Goal: Information Seeking & Learning: Understand process/instructions

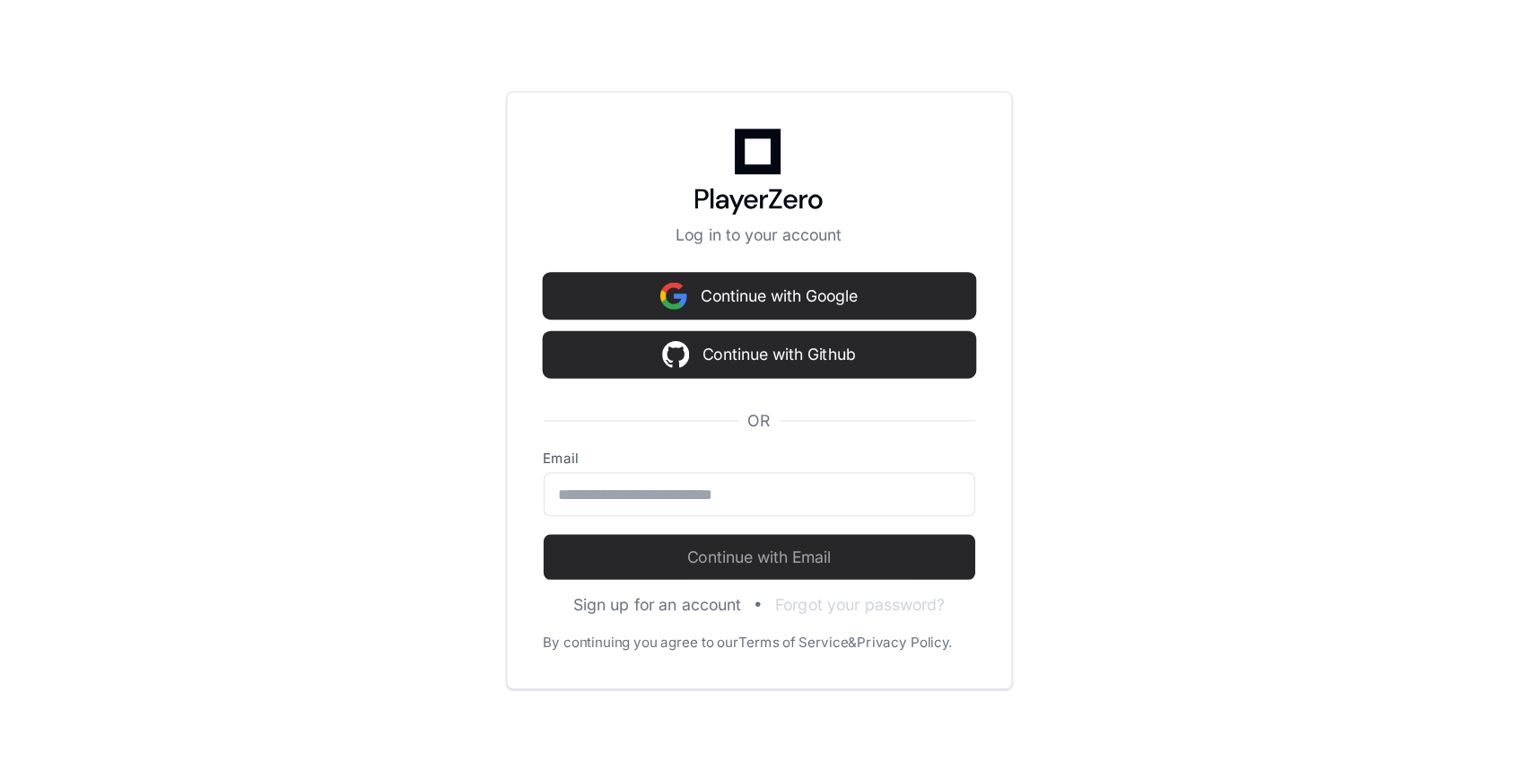
scroll to position [1184, 0]
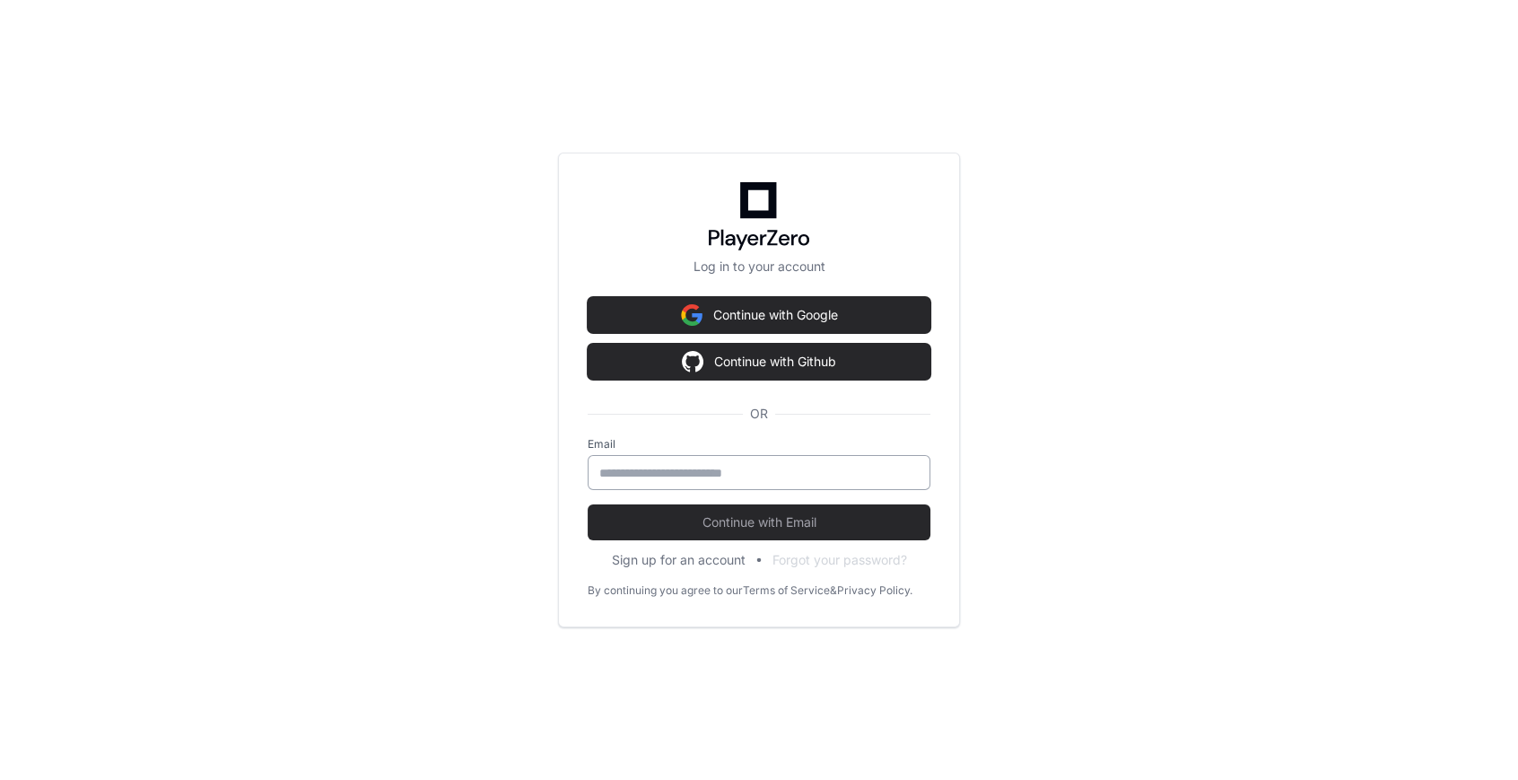
click at [661, 484] on div at bounding box center [759, 472] width 343 height 35
click at [744, 460] on div at bounding box center [761, 472] width 343 height 35
type input "**********"
click at [590, 504] on button "Continue with Email" at bounding box center [761, 522] width 343 height 36
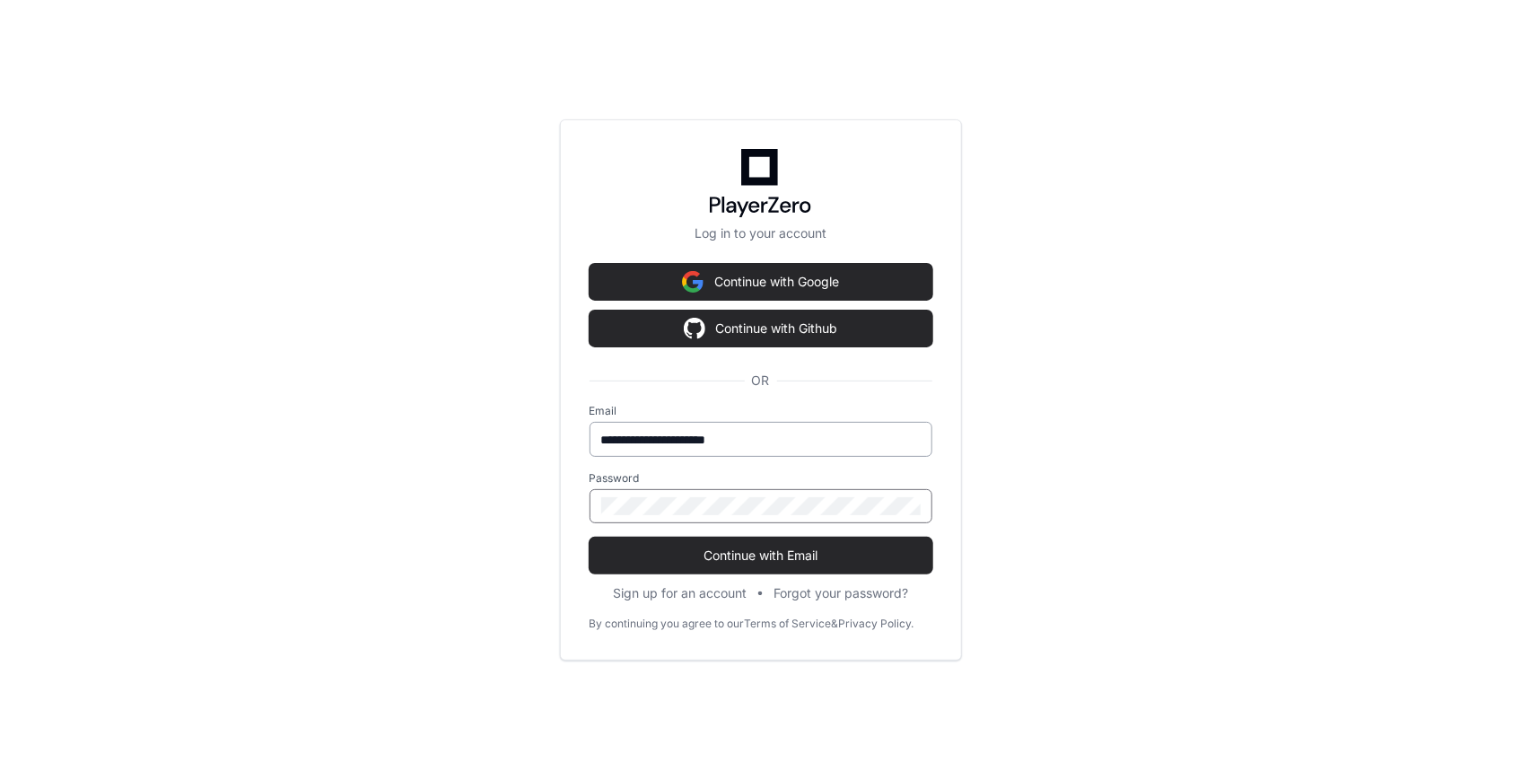
click at [590, 538] on button "Continue with Email" at bounding box center [761, 556] width 343 height 36
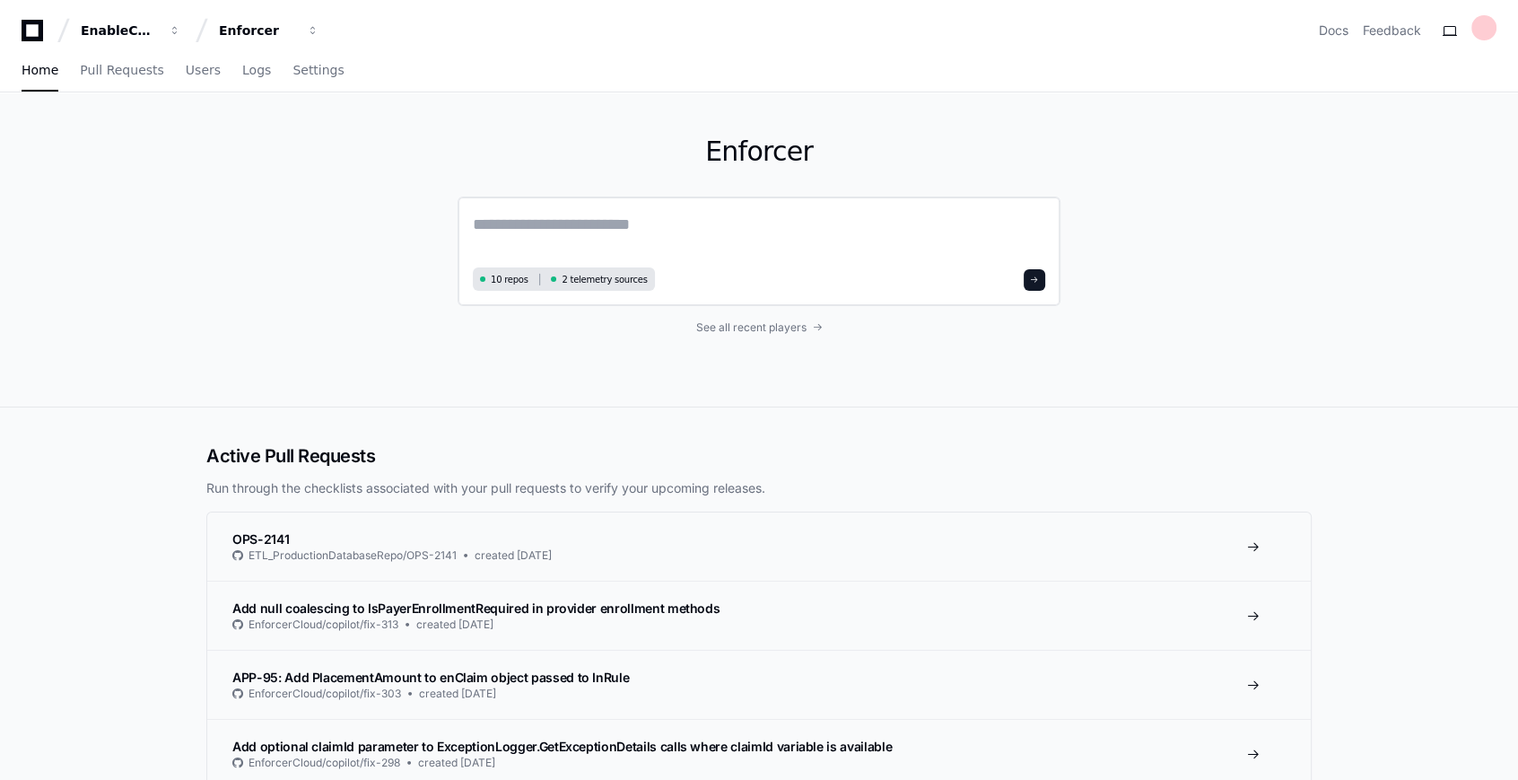
click at [681, 242] on textarea at bounding box center [759, 237] width 573 height 50
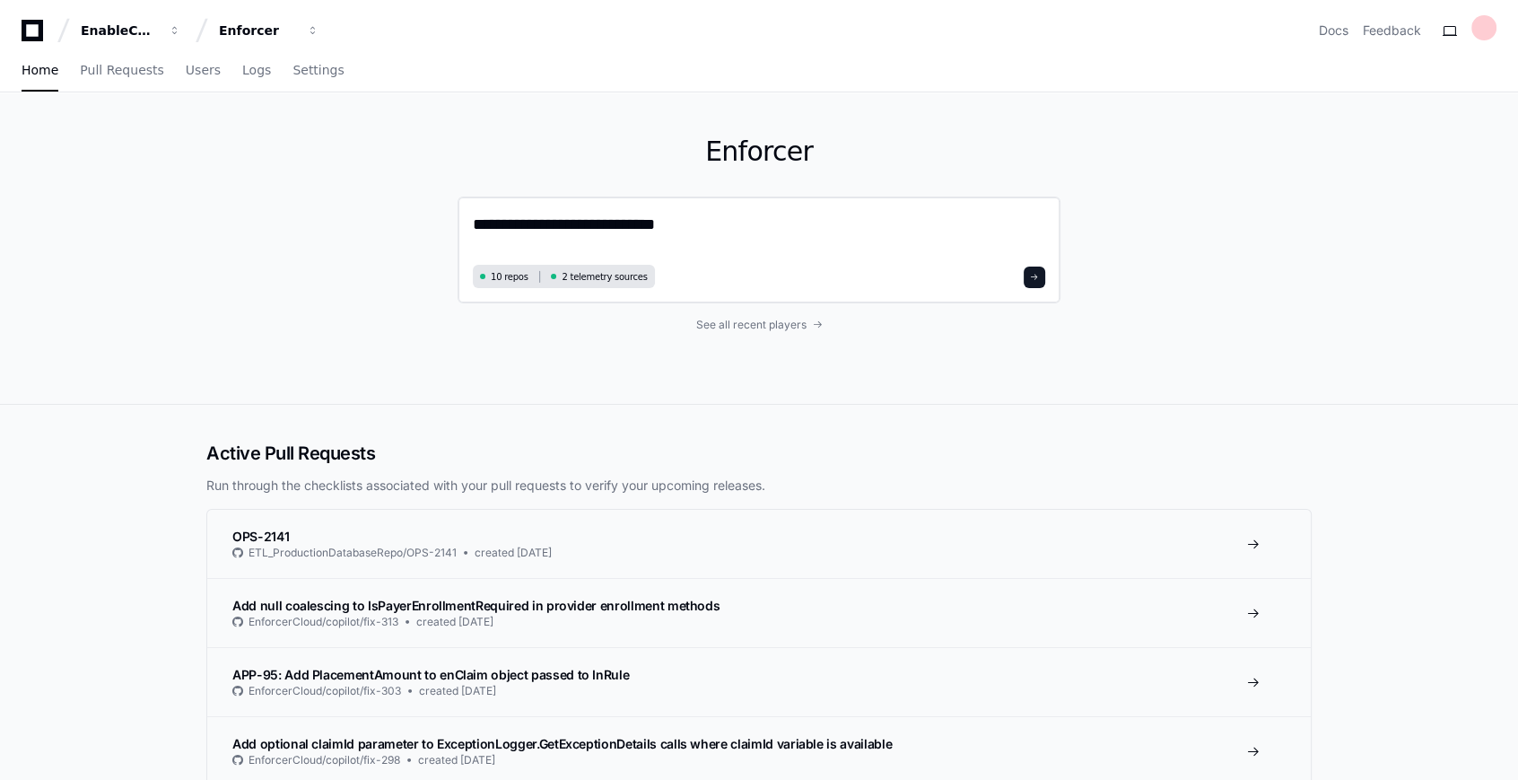
click at [708, 241] on textarea "**********" at bounding box center [759, 236] width 573 height 48
type textarea "**********"
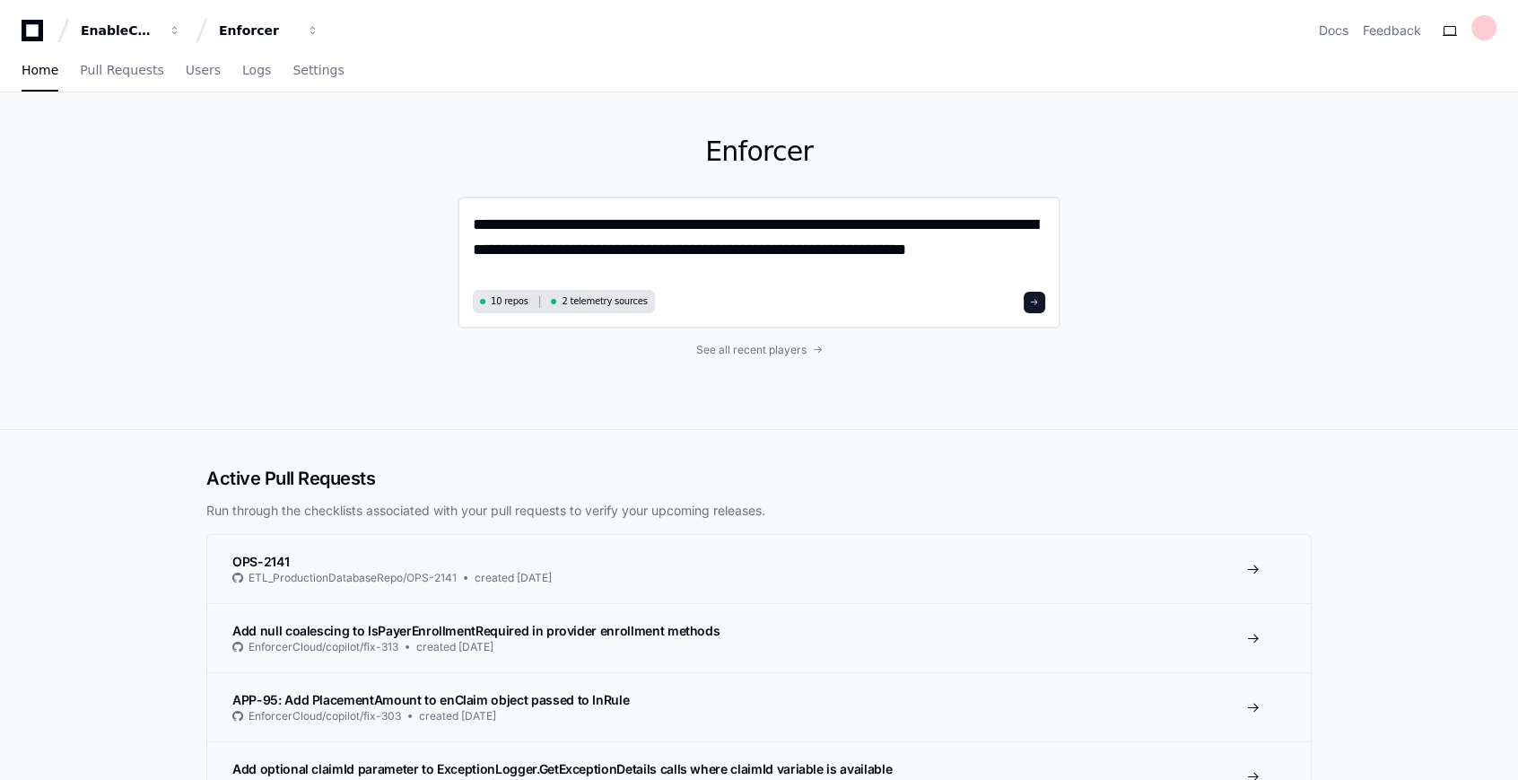
type textarea "**********"
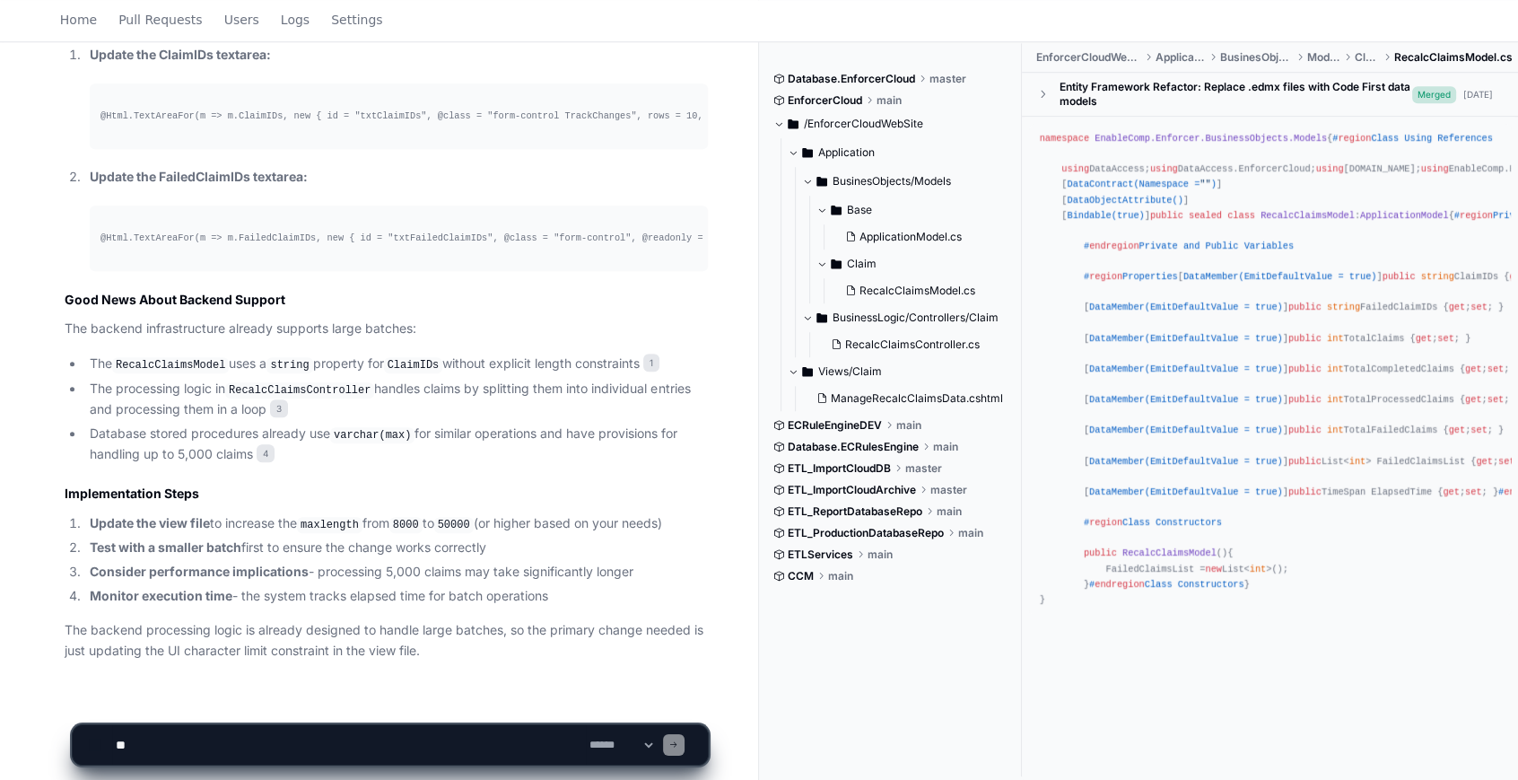
scroll to position [1680, 0]
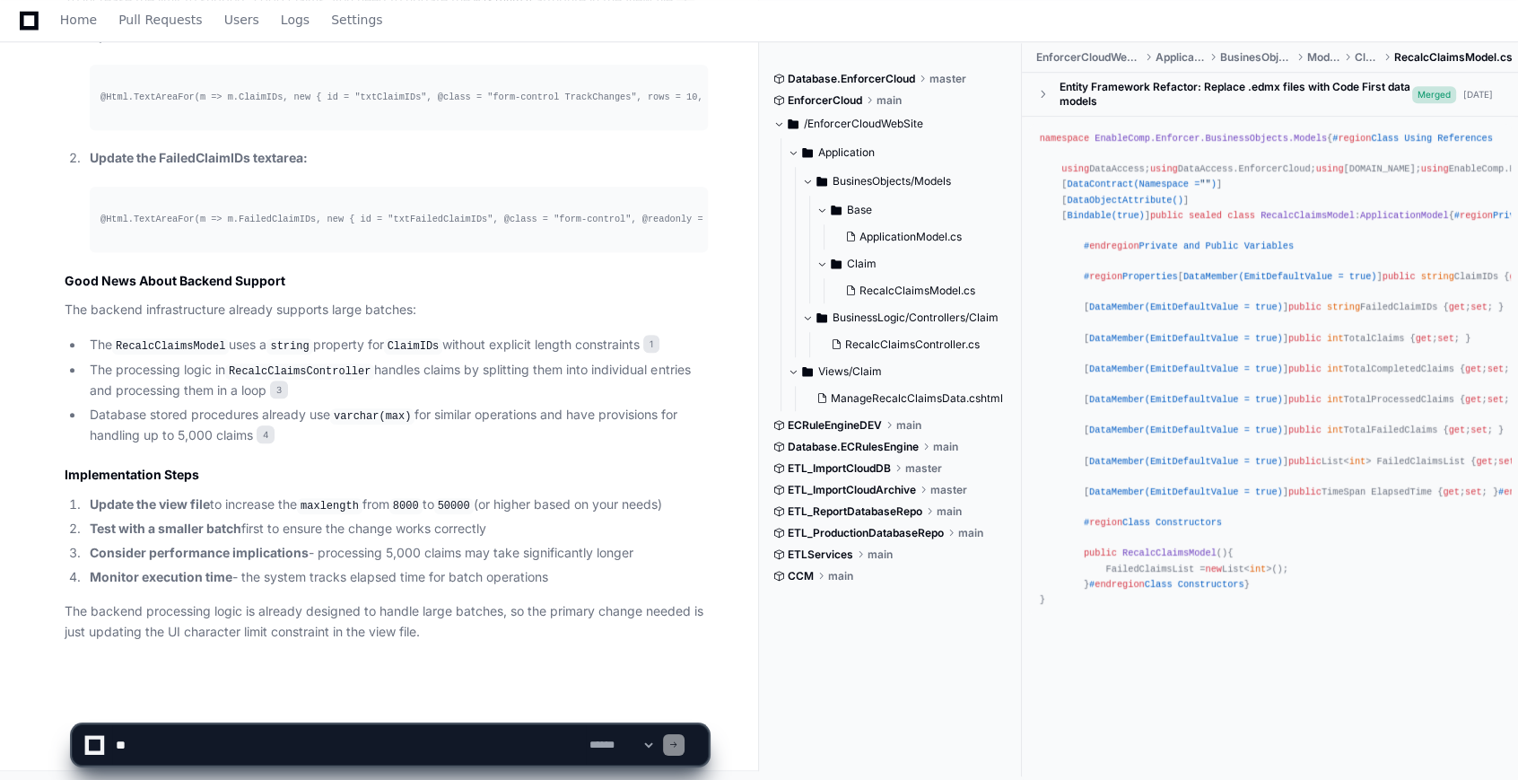
click at [297, 734] on textarea at bounding box center [349, 744] width 474 height 39
type textarea "**********"
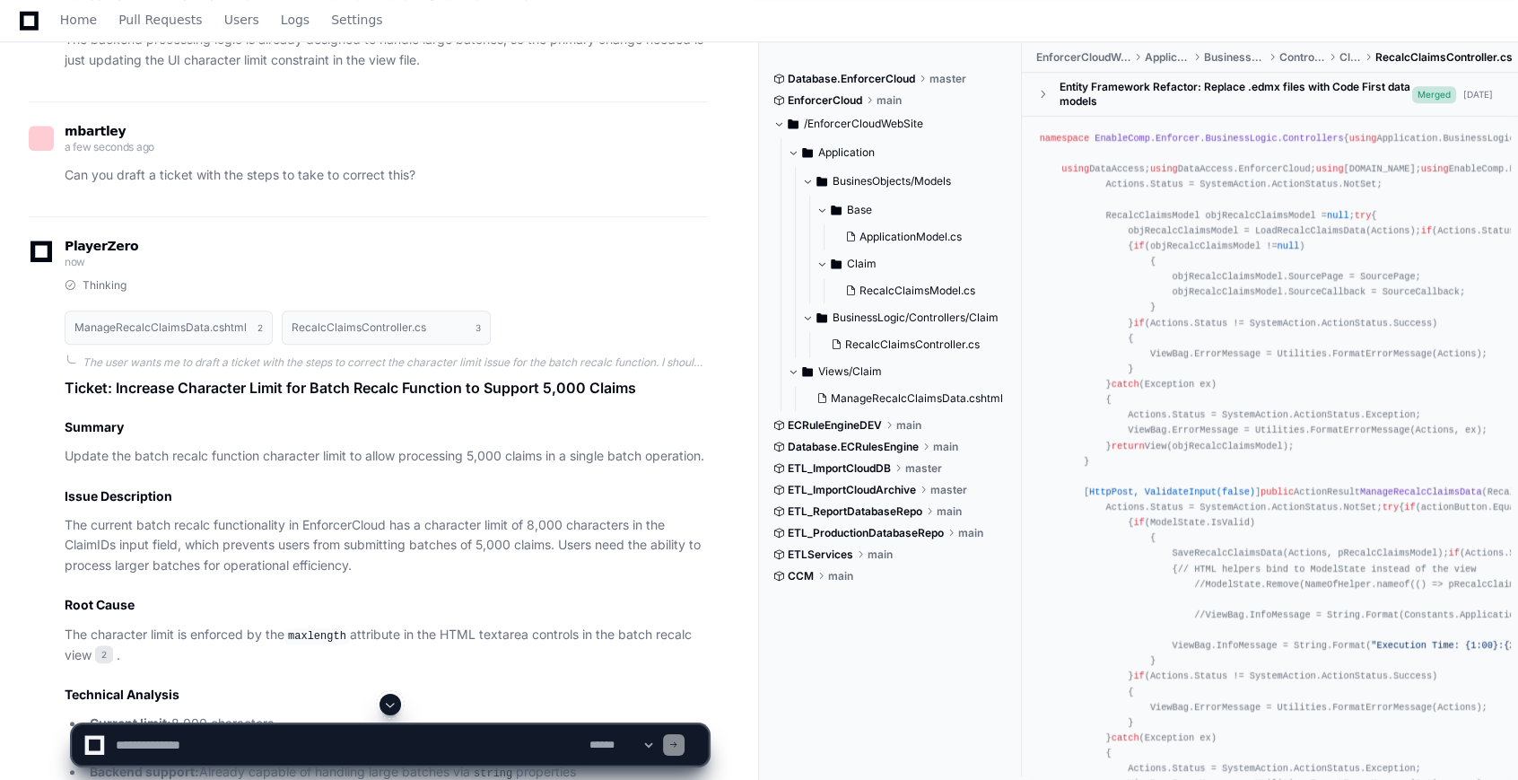
scroll to position [2333, 0]
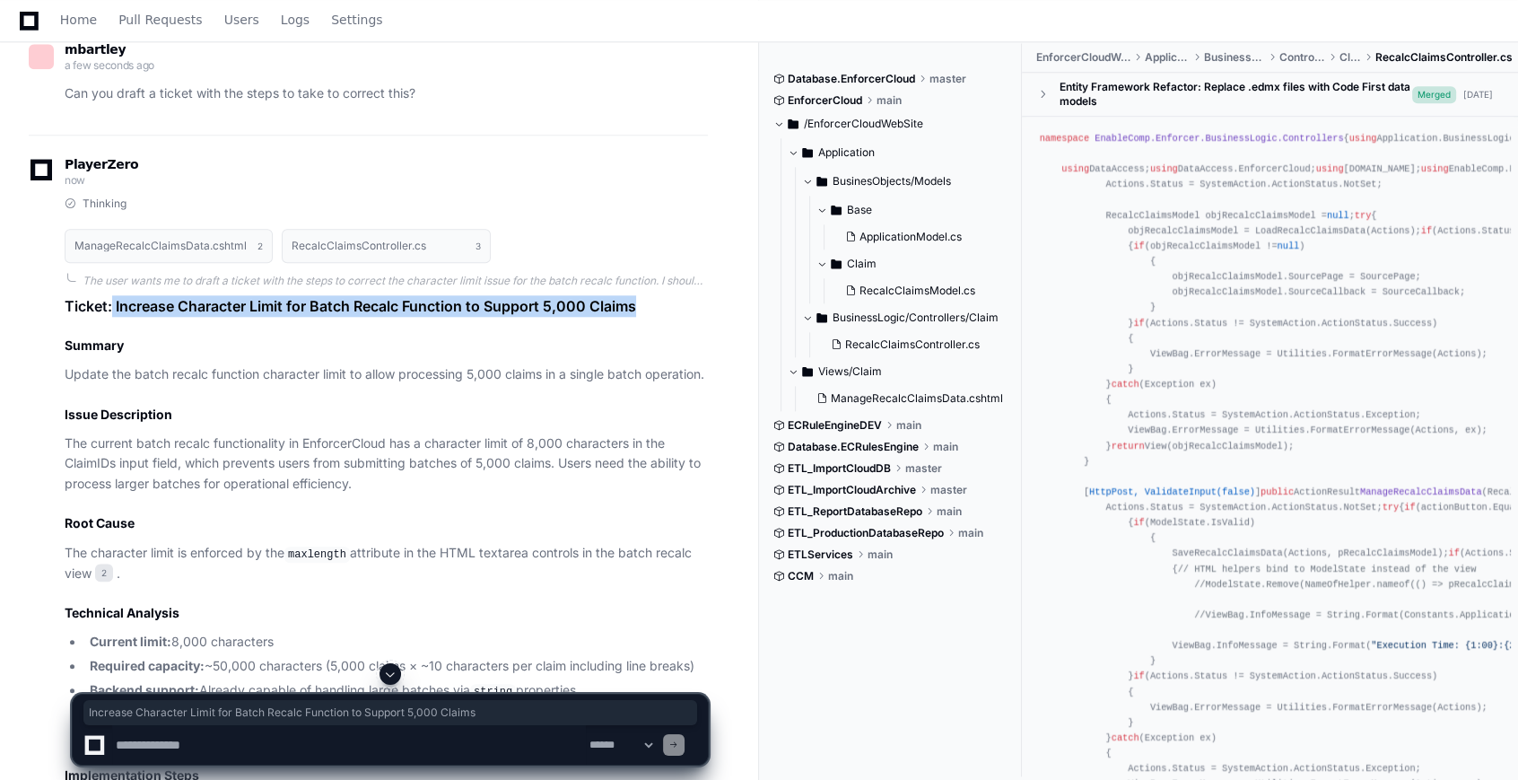
drag, startPoint x: 111, startPoint y: 296, endPoint x: 646, endPoint y: 294, distance: 534.8
click at [646, 295] on h1 "Ticket: Increase Character Limit for Batch Recalc Function to Support 5,000 Cla…" at bounding box center [386, 306] width 643 height 22
drag, startPoint x: 646, startPoint y: 294, endPoint x: 608, endPoint y: 298, distance: 37.9
copy h1 "Increase Character Limit for Batch Recalc Function to Support 5,000 Claims"
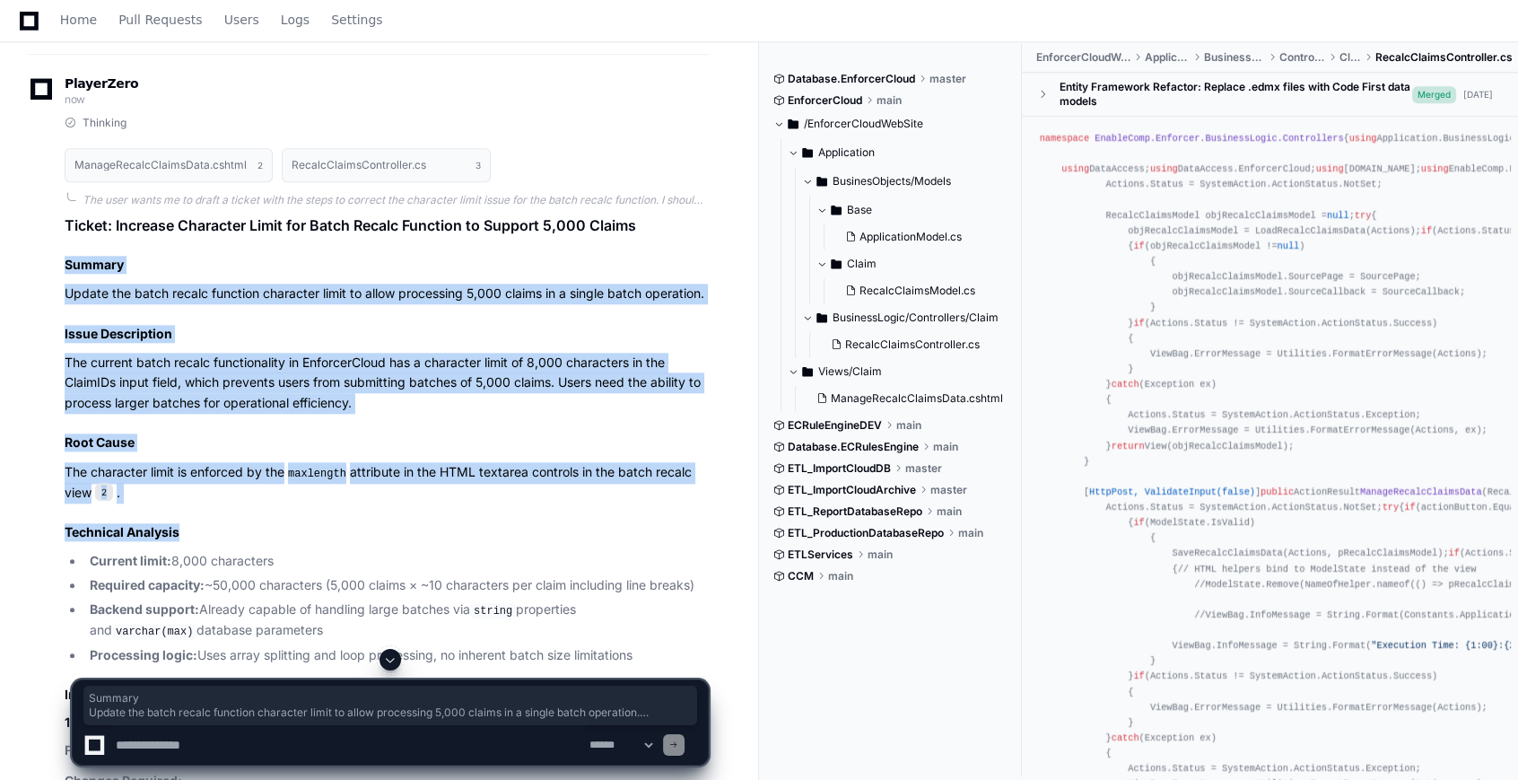
scroll to position [2414, 0]
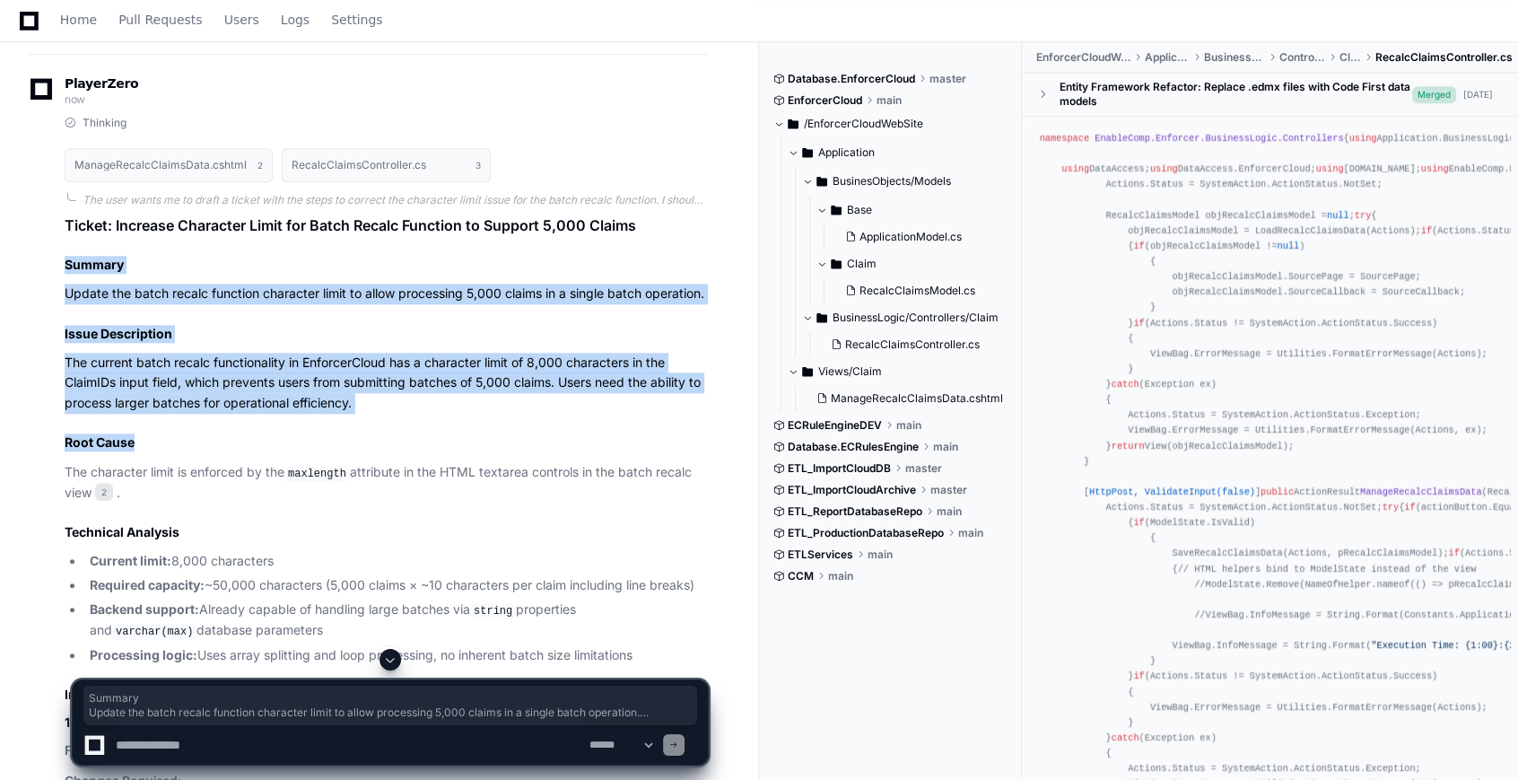
drag, startPoint x: 64, startPoint y: 339, endPoint x: 371, endPoint y: 408, distance: 314.6
drag, startPoint x: 90, startPoint y: 266, endPoint x: 81, endPoint y: 258, distance: 11.5
click at [90, 265] on h2 "Summary" at bounding box center [386, 265] width 643 height 18
click at [115, 285] on p "Update the batch recalc function character limit to allow processing 5,000 clai…" at bounding box center [386, 294] width 643 height 21
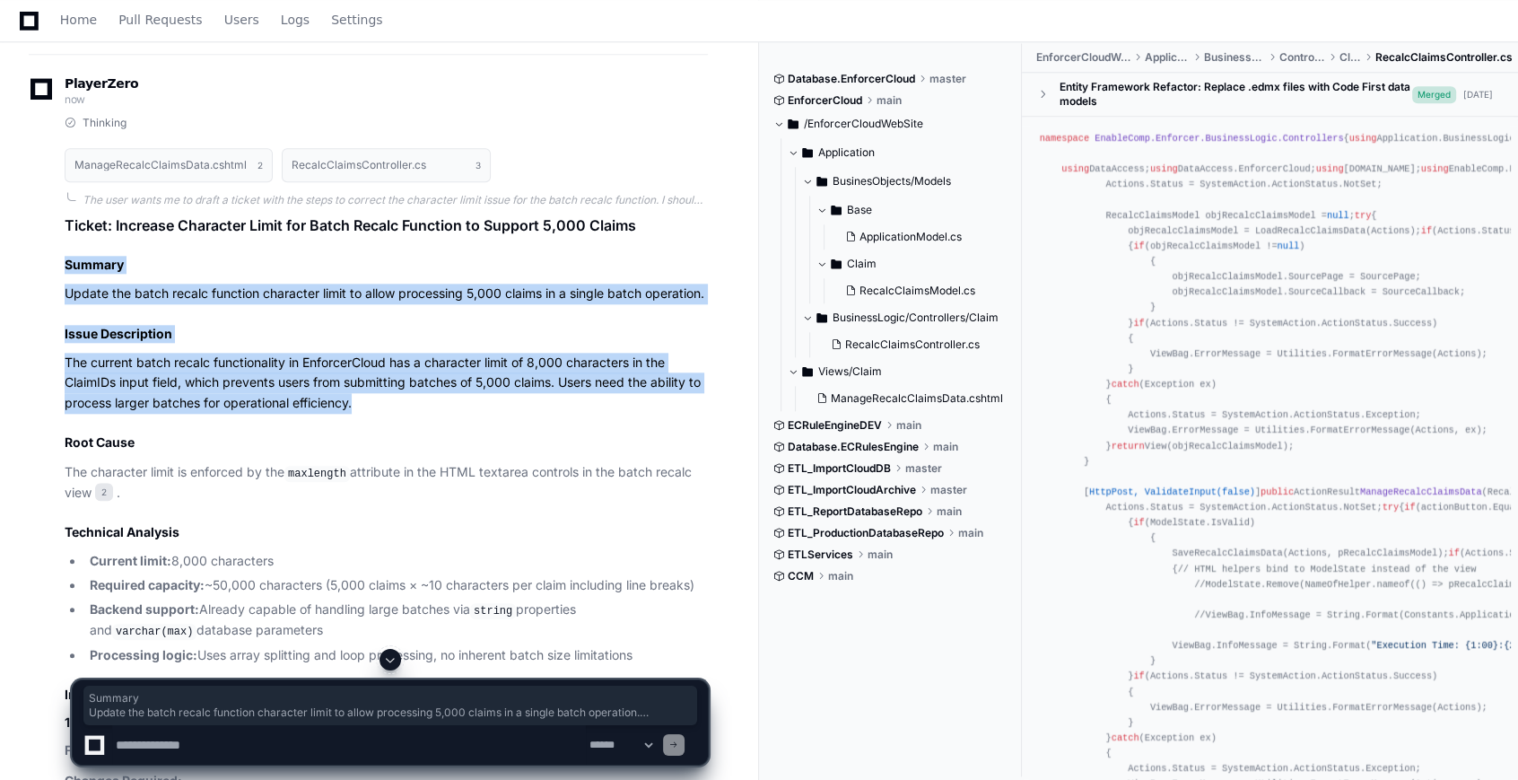
drag, startPoint x: 64, startPoint y: 258, endPoint x: 486, endPoint y: 392, distance: 443.3
click at [486, 392] on p "The current batch recalc functionality in EnforcerCloud has a character limit o…" at bounding box center [386, 383] width 643 height 61
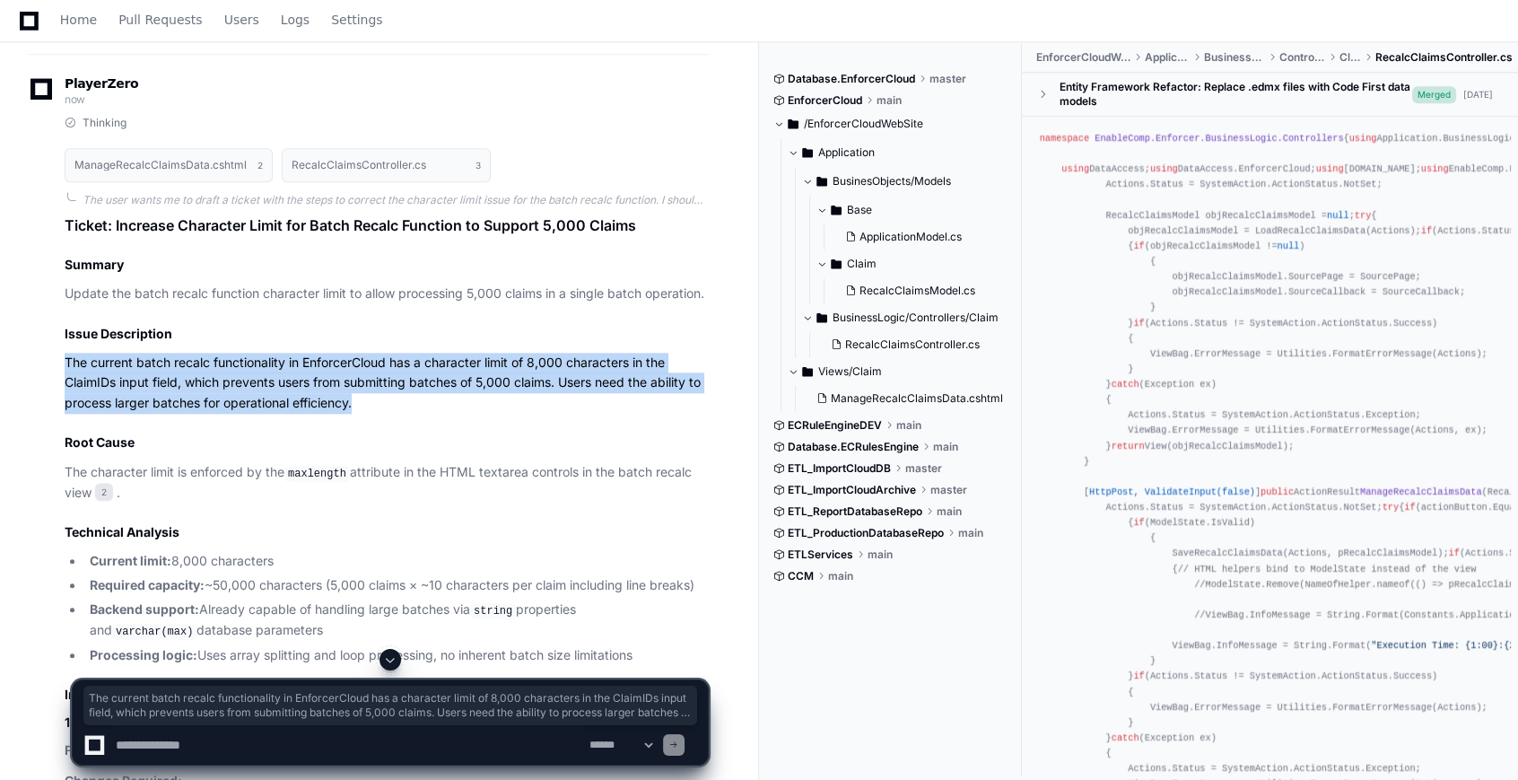
drag, startPoint x: 402, startPoint y: 400, endPoint x: 62, endPoint y: 351, distance: 343.7
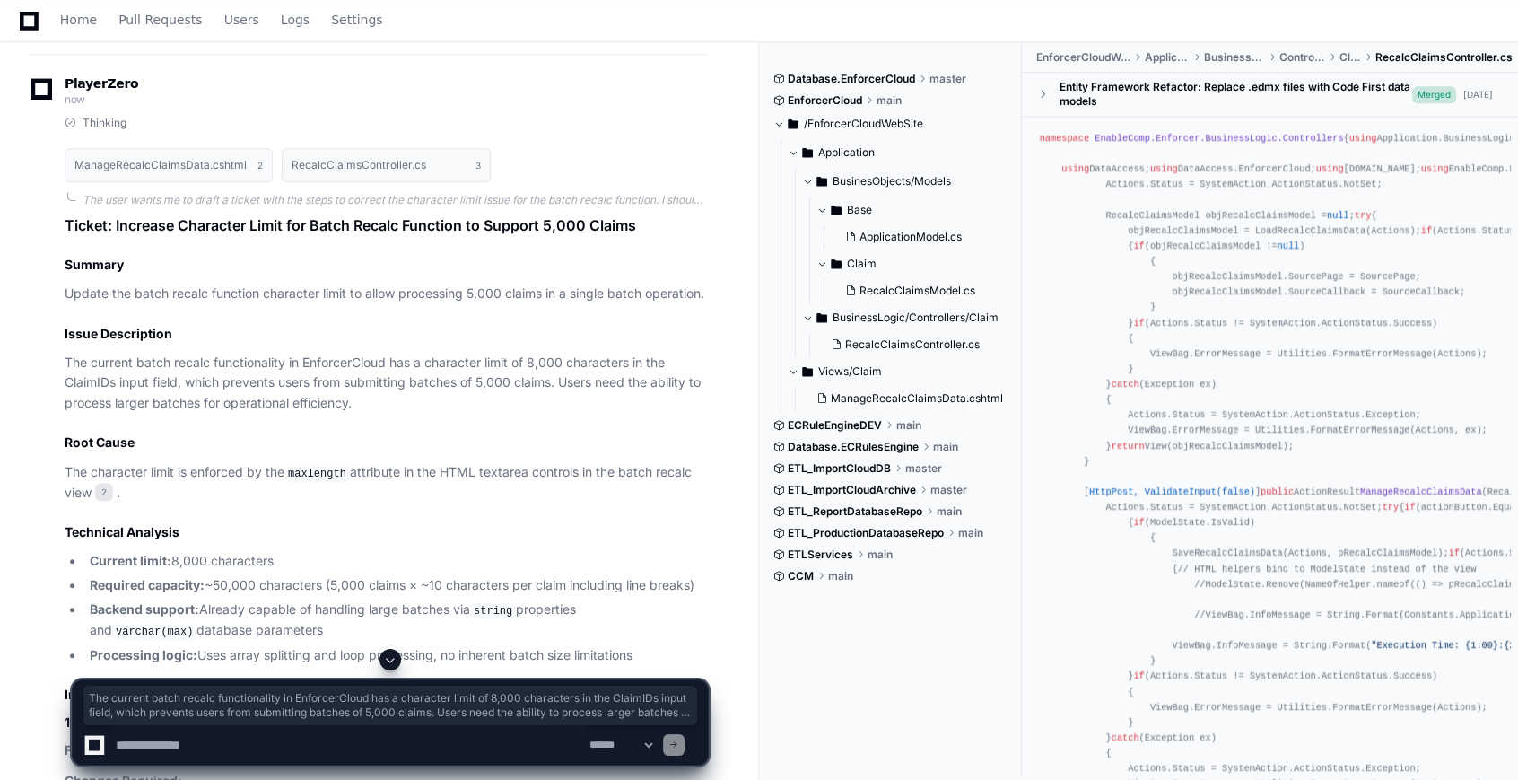
drag, startPoint x: 62, startPoint y: 351, endPoint x: 54, endPoint y: 292, distance: 59.8
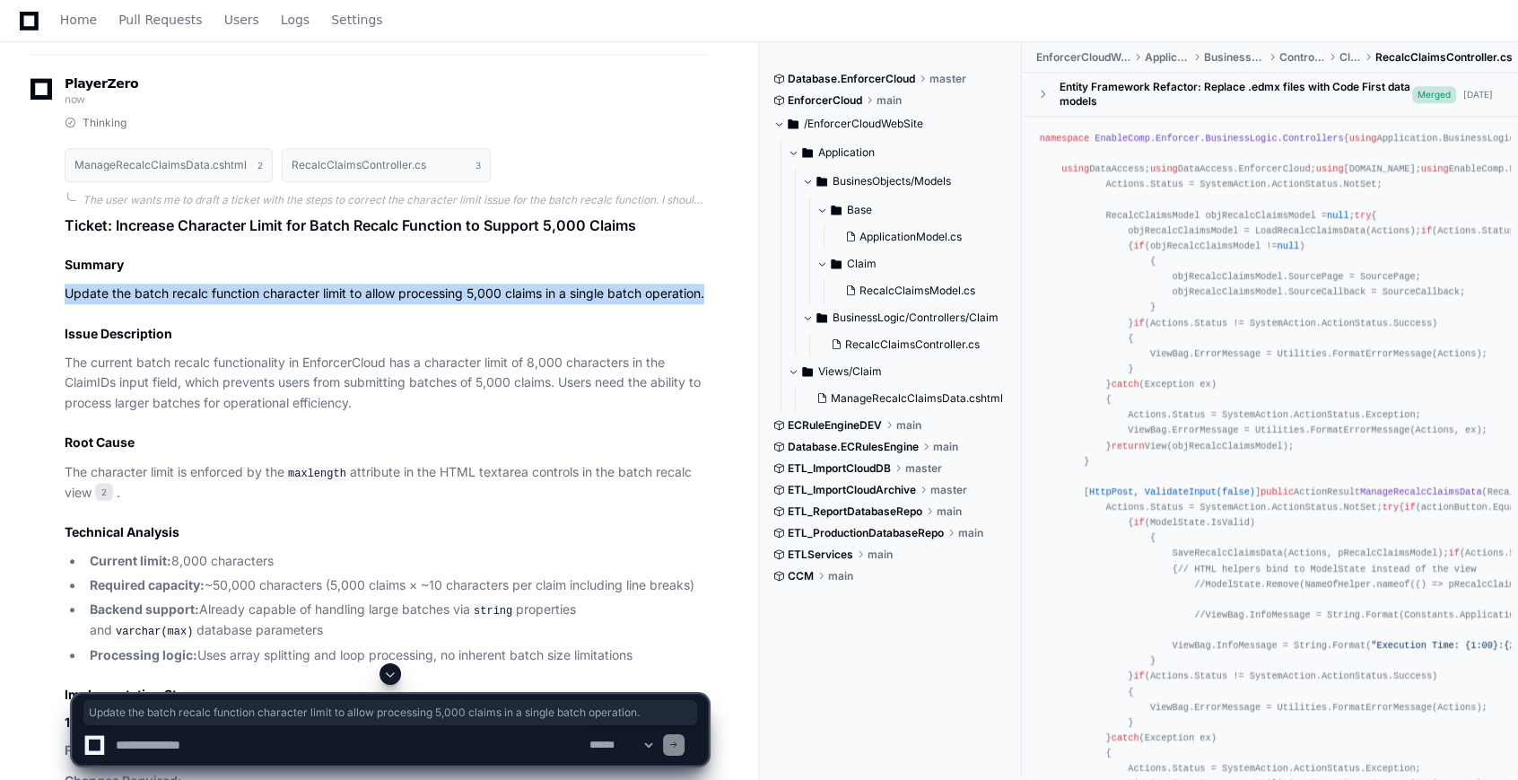
drag, startPoint x: 66, startPoint y: 286, endPoint x: 734, endPoint y: 287, distance: 668.5
click at [734, 287] on div "mbartley 6 minutes ago I am wanting information on how we update the character …" at bounding box center [379, 103] width 715 height 4654
drag, startPoint x: 734, startPoint y: 287, endPoint x: 642, endPoint y: 292, distance: 91.6
copy p "Update the batch recalc function character limit to allow processing 5,000 clai…"
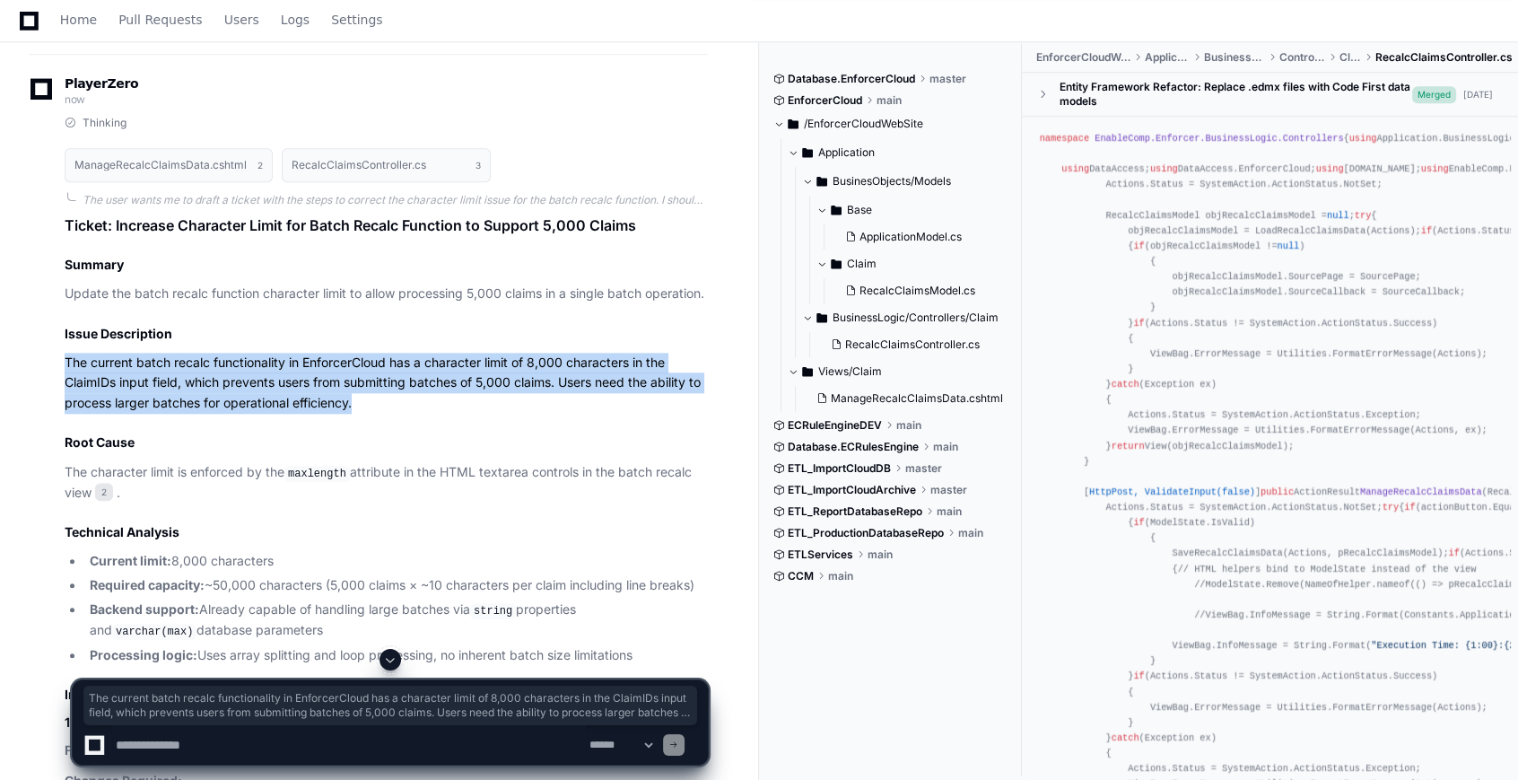
drag, startPoint x: 371, startPoint y: 398, endPoint x: 46, endPoint y: 363, distance: 327.6
copy p "The current batch recalc functionality in EnforcerCloud has a character limit o…"
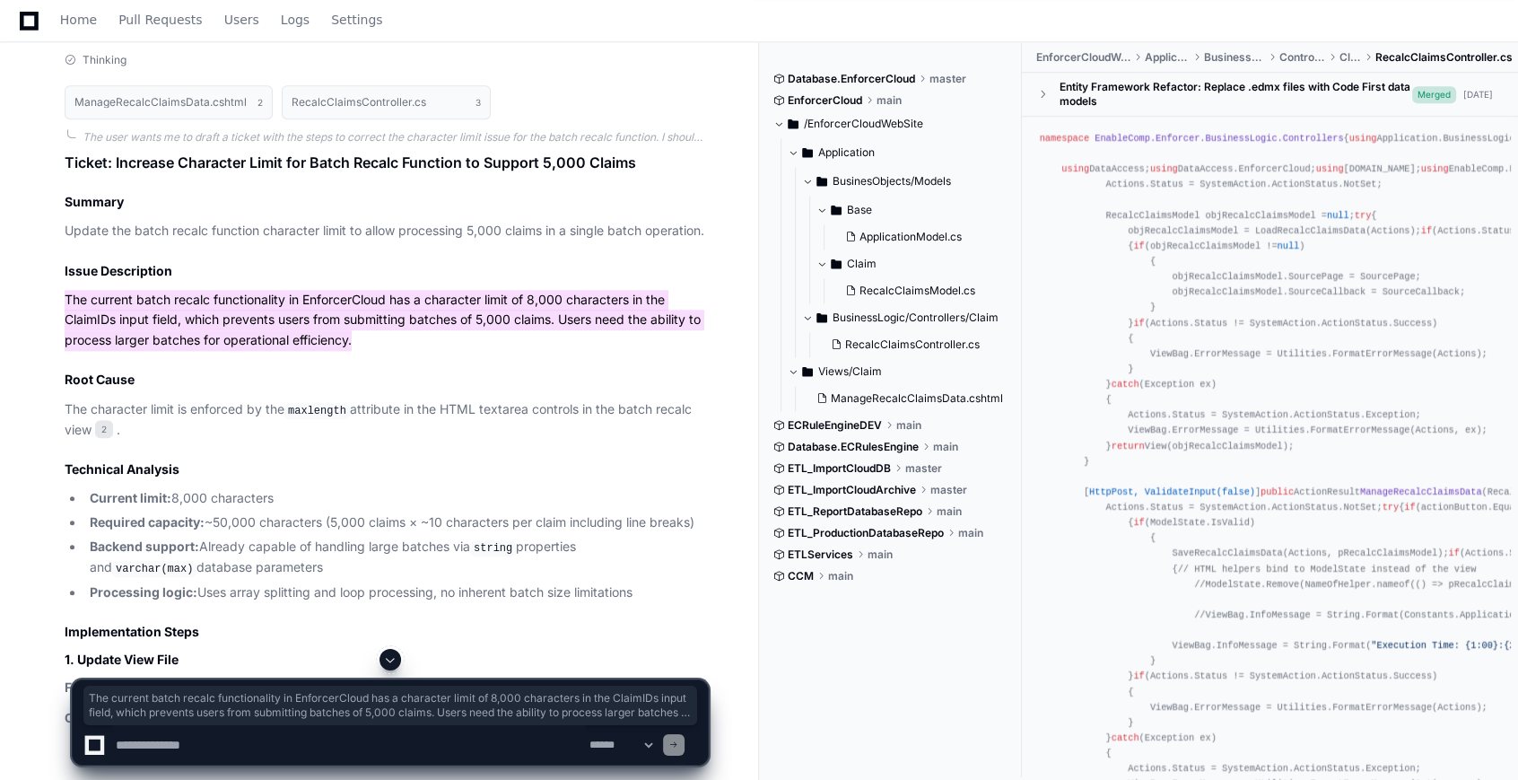
scroll to position [2496, 0]
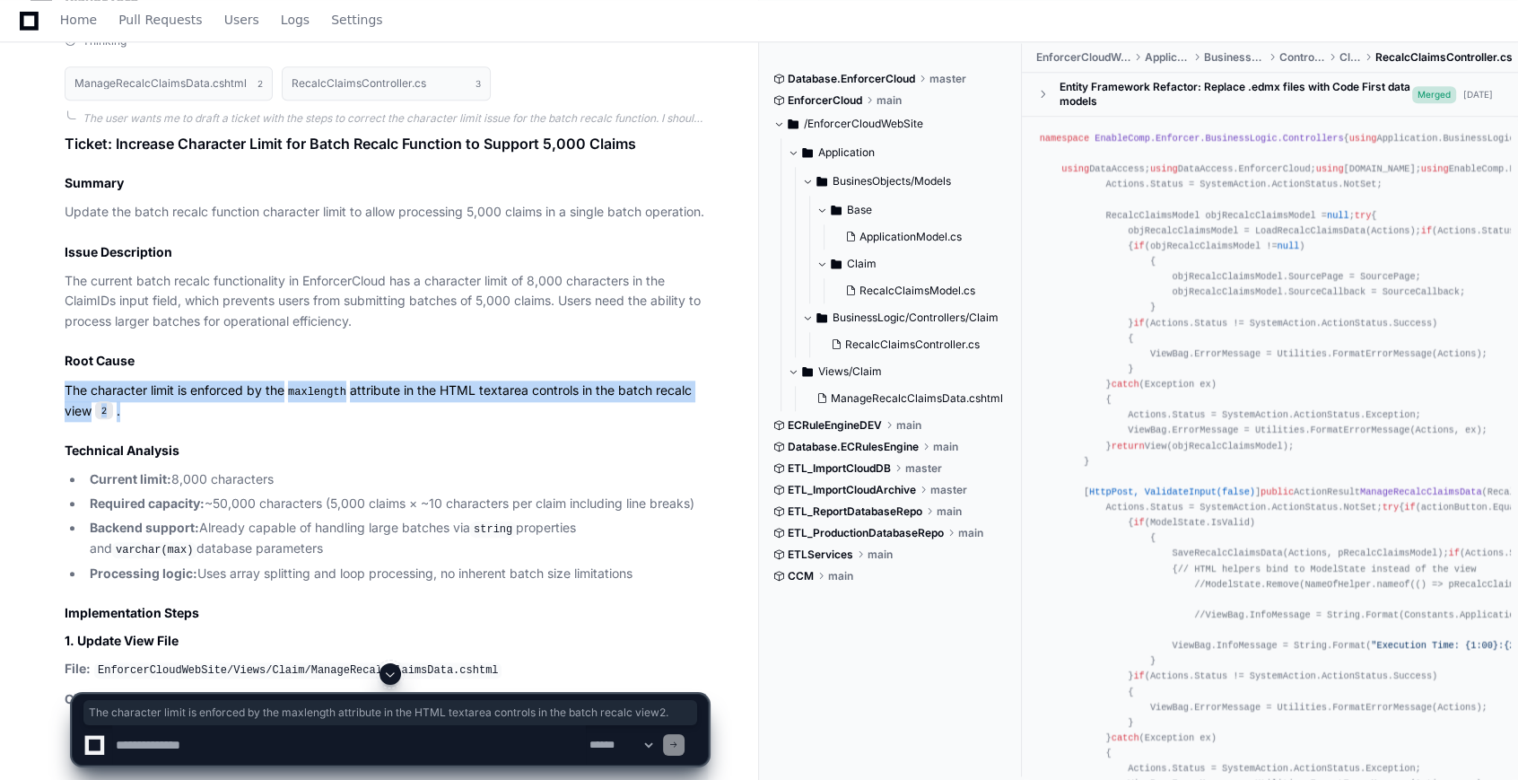
drag, startPoint x: 57, startPoint y: 382, endPoint x: 156, endPoint y: 407, distance: 101.9
copy p "The character limit is enforced by the maxlength attribute in the HTML textarea…"
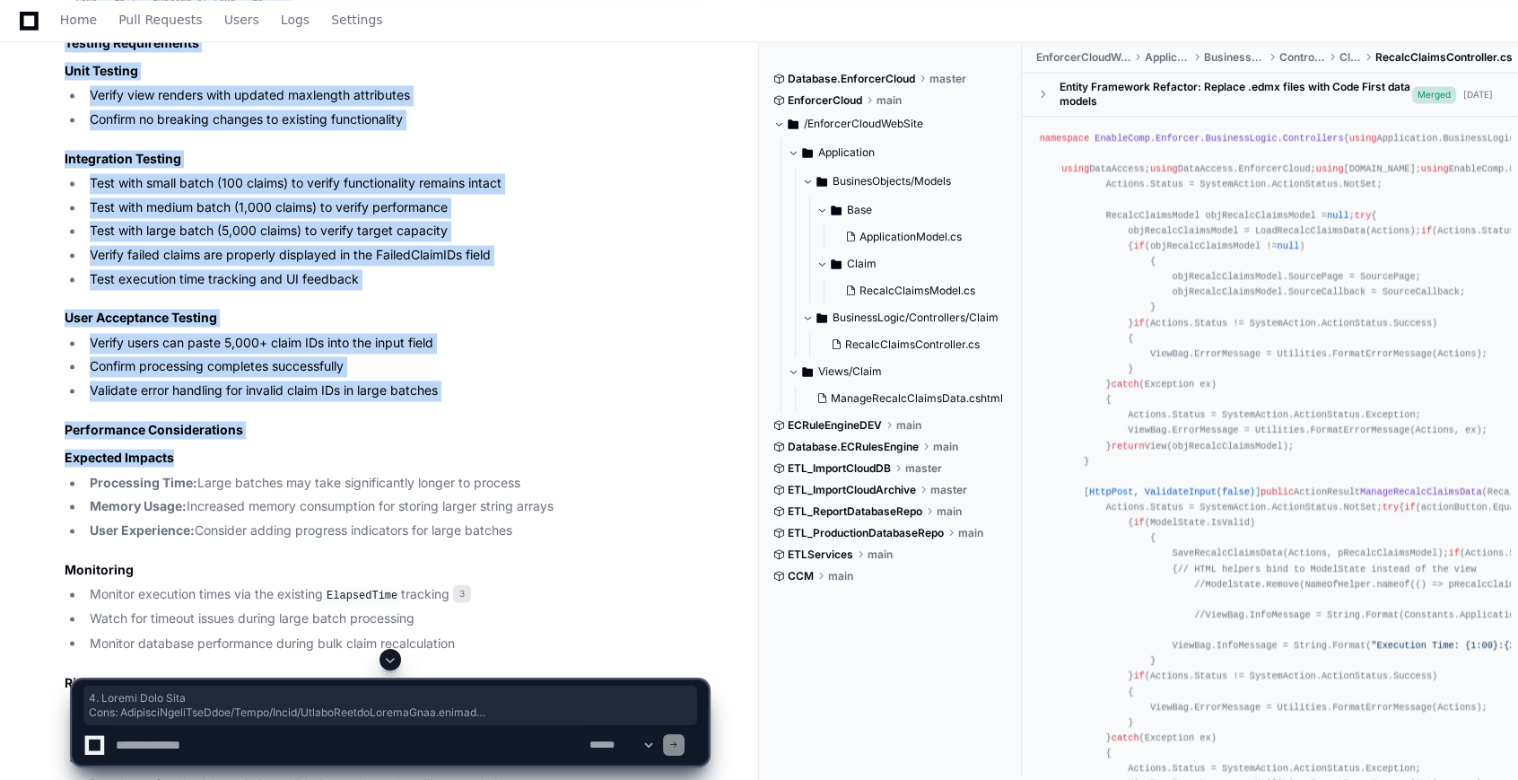
scroll to position [3556, 0]
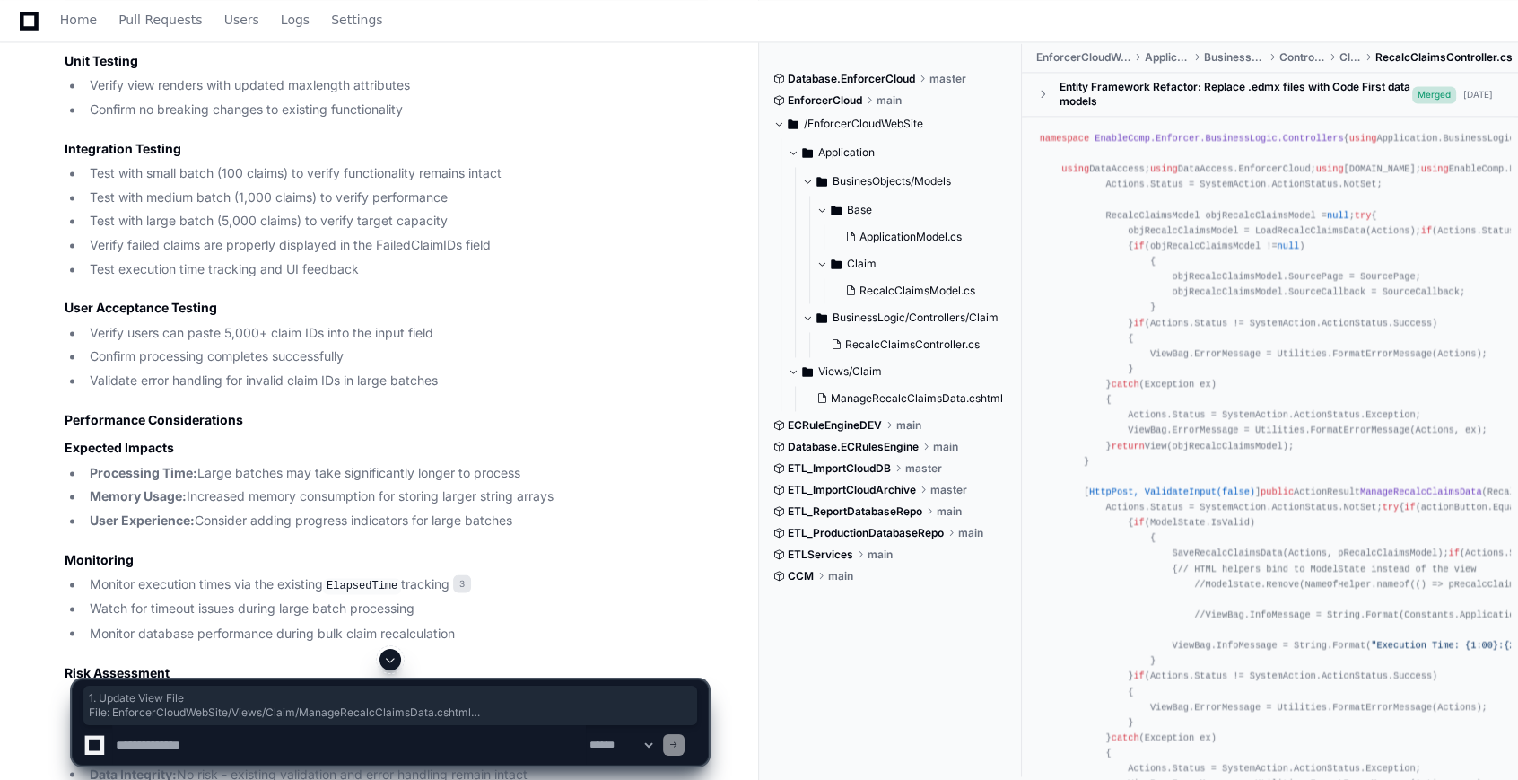
drag, startPoint x: 60, startPoint y: 305, endPoint x: 419, endPoint y: 109, distance: 409.2
click at [419, 109] on div "Thinking ManageRecalcClaimsData.cshtml 2 RecalcClaimsController.cs 3 The user w…" at bounding box center [368, 110] width 679 height 2274
copy article "1. Update View File File: EnforcerCloudWebSite/Views/Claim/ManageRecalcClaimsDa…"
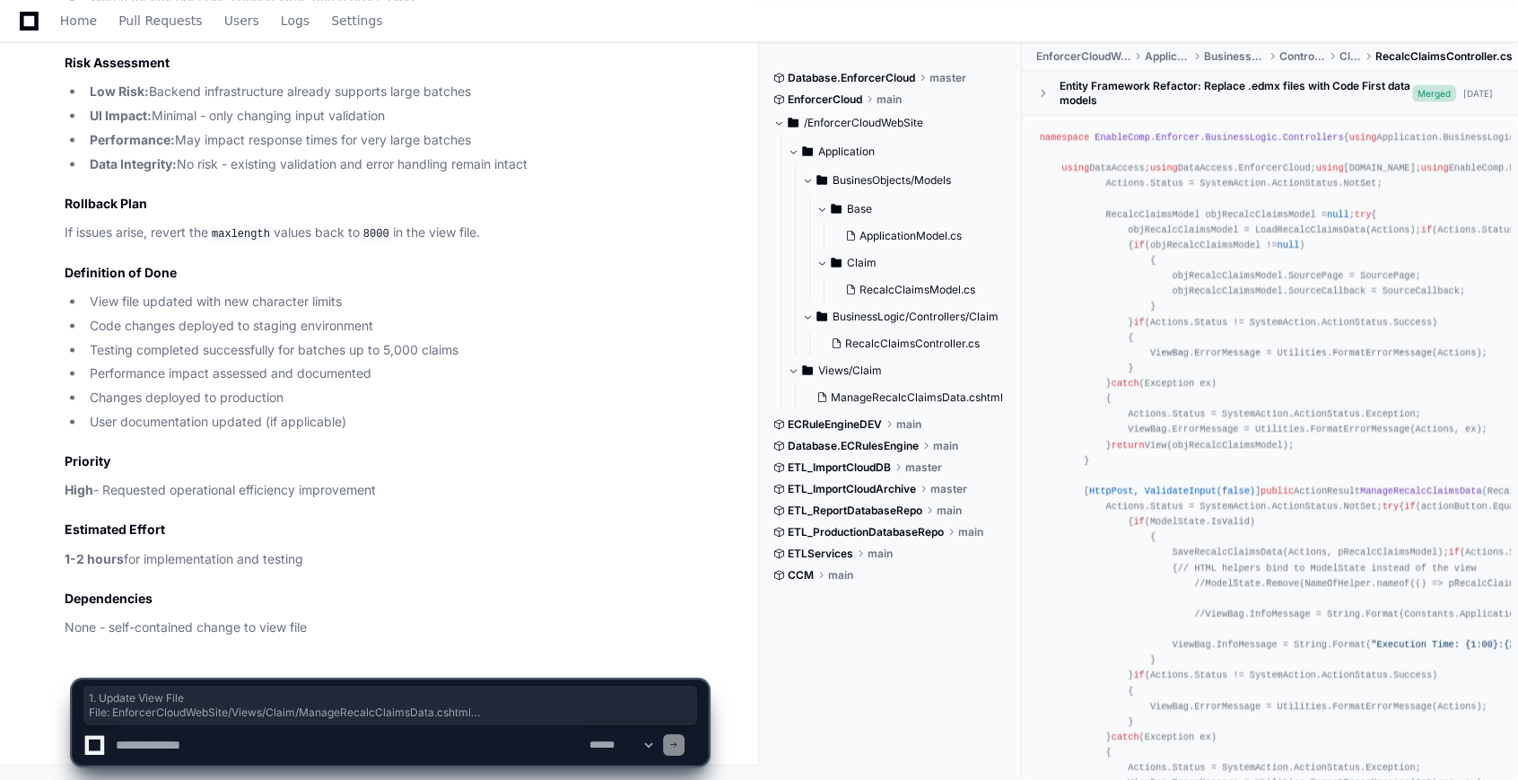
scroll to position [4280, 0]
